Goal: Navigation & Orientation: Go to known website

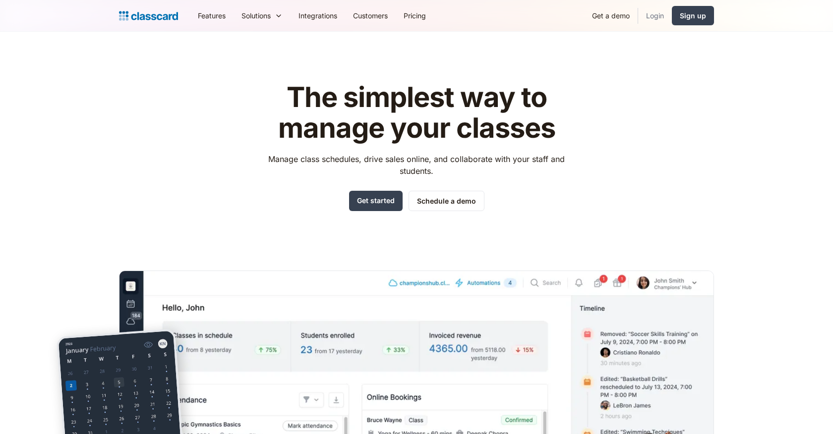
click at [657, 13] on link "Login" at bounding box center [655, 15] width 34 height 22
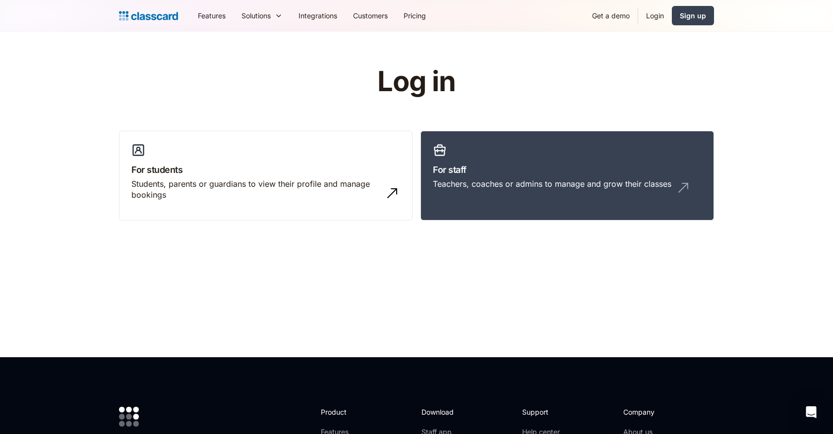
click at [683, 86] on div "Log in For students Students, parents or guardians to view their profile and ma…" at bounding box center [416, 147] width 595 height 162
